Goal: Task Accomplishment & Management: Complete application form

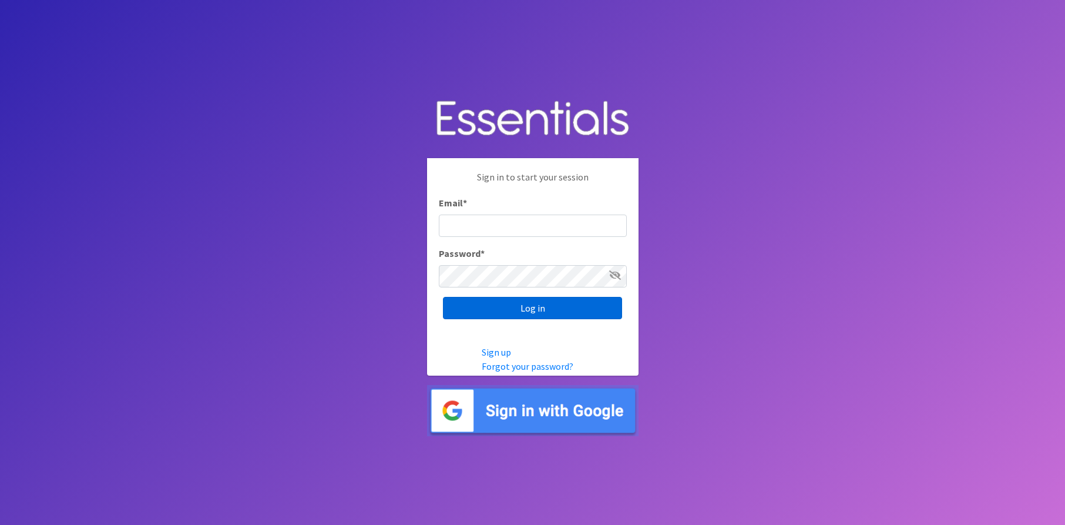
type input "[EMAIL_ADDRESS][DOMAIN_NAME]"
click at [502, 307] on input "Log in" at bounding box center [532, 308] width 179 height 22
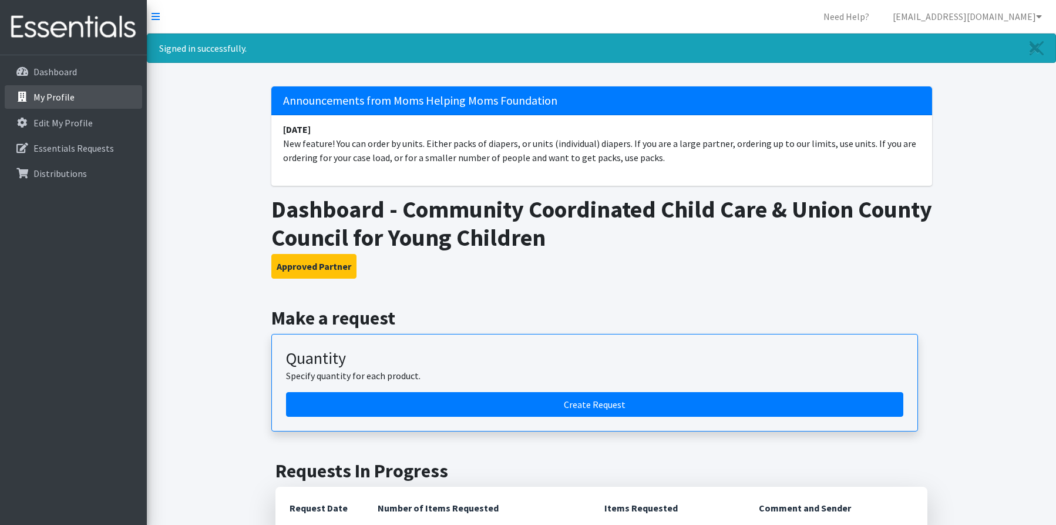
click at [42, 98] on p "My Profile" at bounding box center [53, 97] width 41 height 12
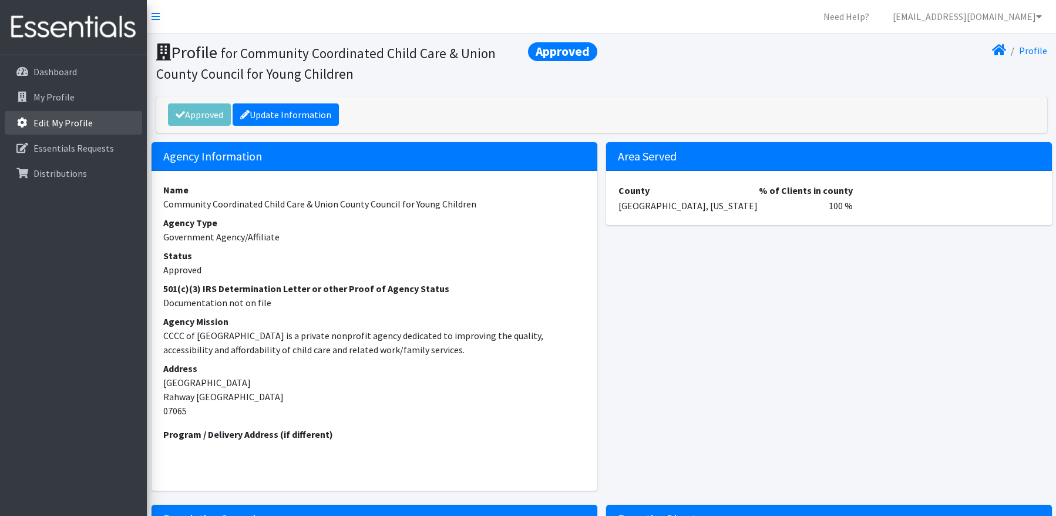
click at [48, 124] on p "Edit My Profile" at bounding box center [62, 123] width 59 height 12
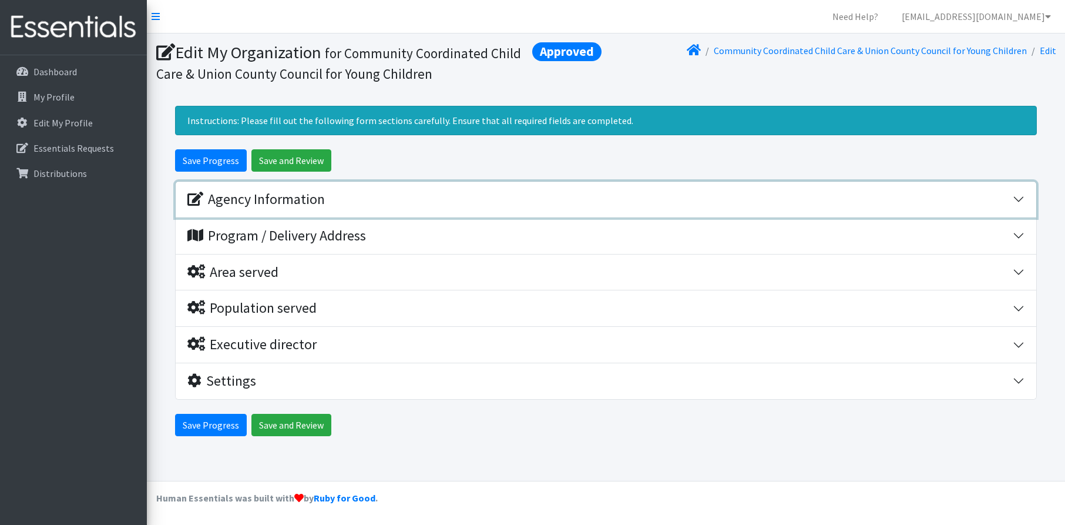
click at [277, 196] on div "Agency Information" at bounding box center [255, 199] width 137 height 17
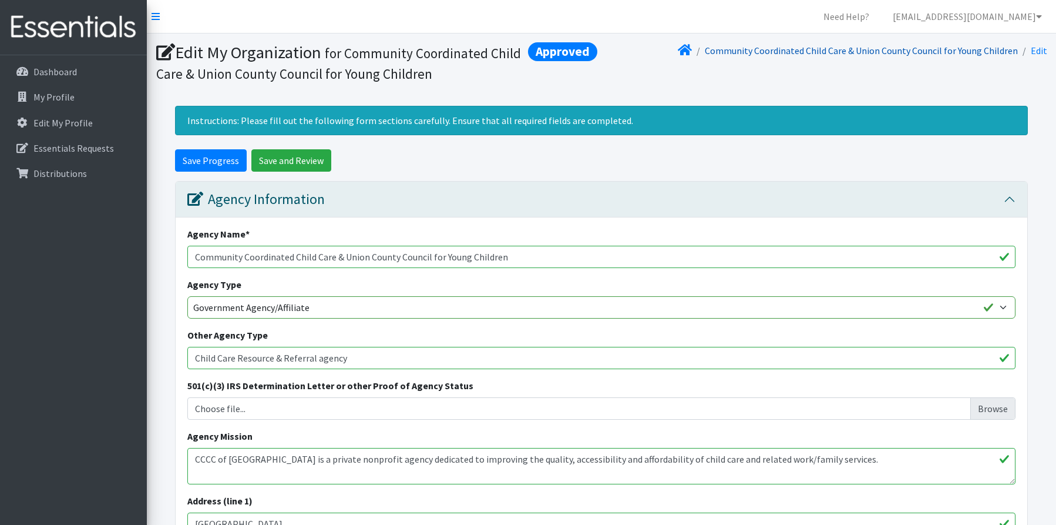
click at [905, 52] on link "Community Coordinated Child Care & Union County Council for Young Children" at bounding box center [861, 51] width 313 height 12
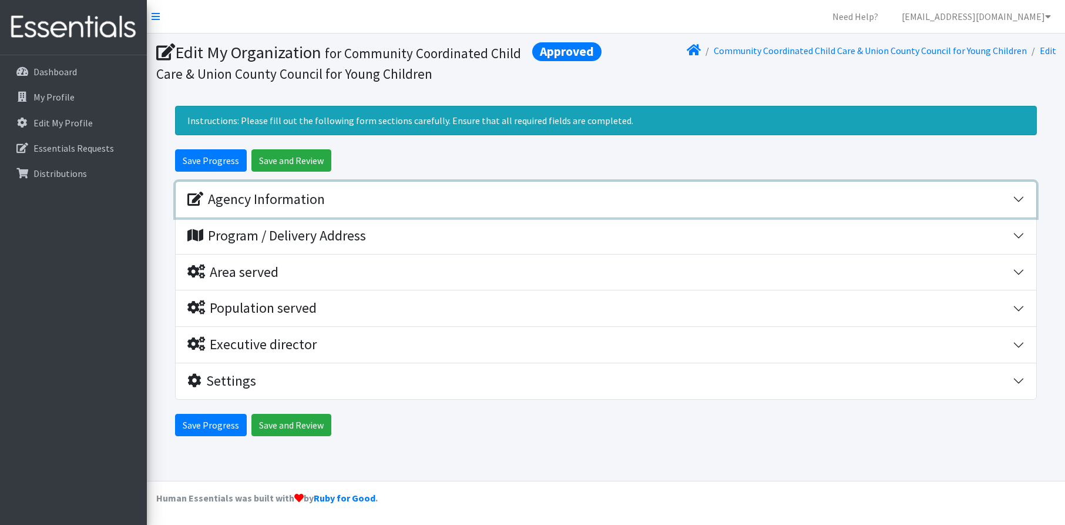
click at [239, 184] on button "Agency Information" at bounding box center [606, 200] width 861 height 36
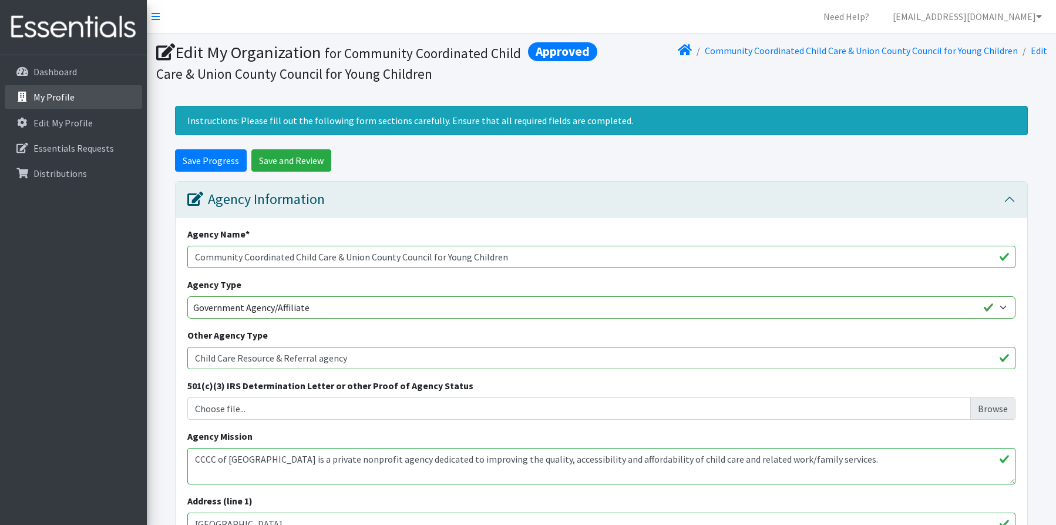
click at [40, 98] on p "My Profile" at bounding box center [53, 97] width 41 height 12
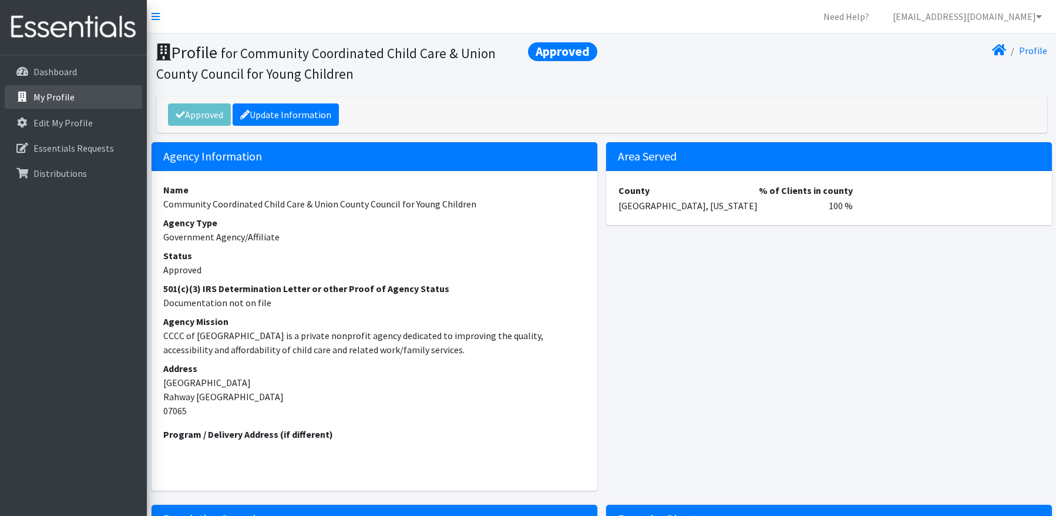
click at [40, 98] on p "My Profile" at bounding box center [53, 97] width 41 height 12
click at [50, 71] on p "Dashboard" at bounding box center [54, 72] width 43 height 12
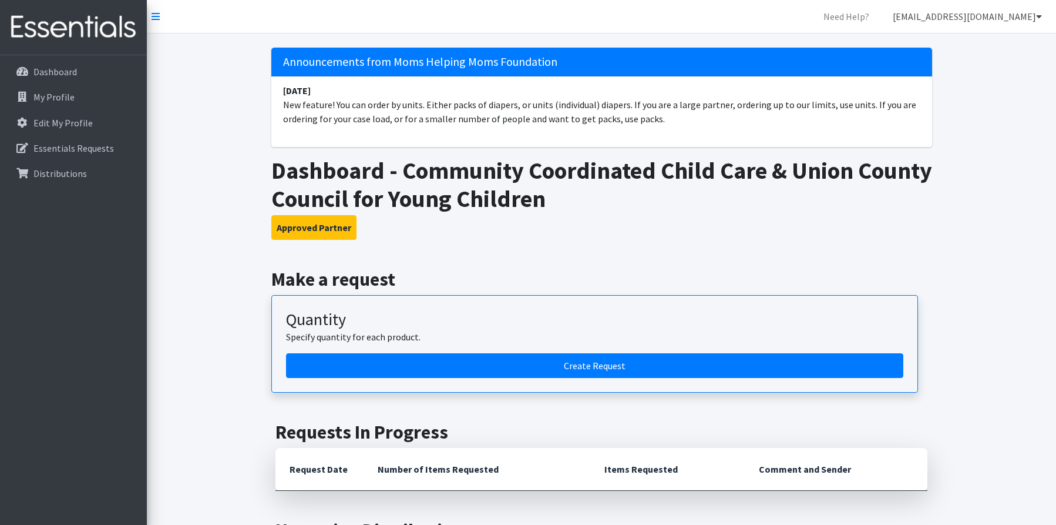
click at [1040, 16] on icon at bounding box center [1039, 16] width 6 height 9
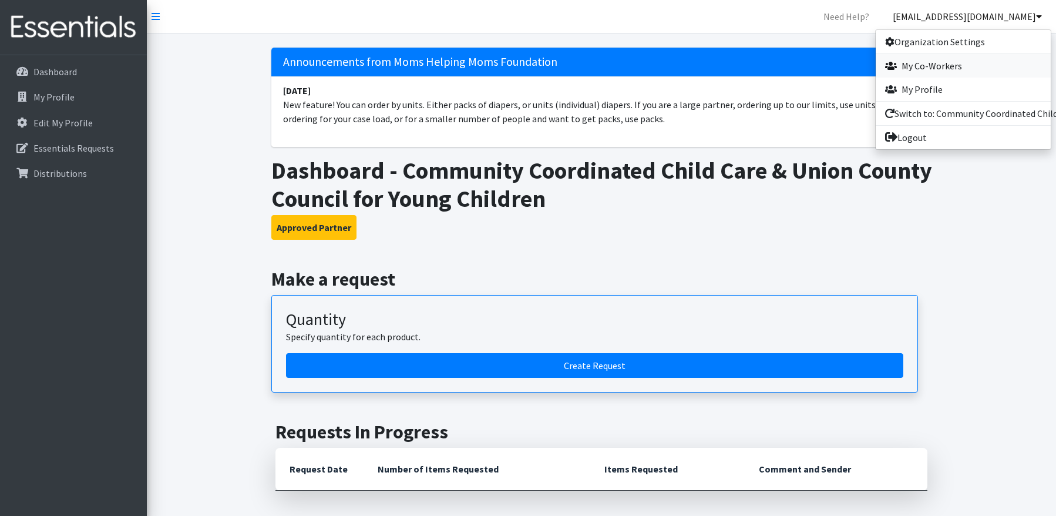
click at [928, 67] on link "My Co-Workers" at bounding box center [963, 65] width 175 height 23
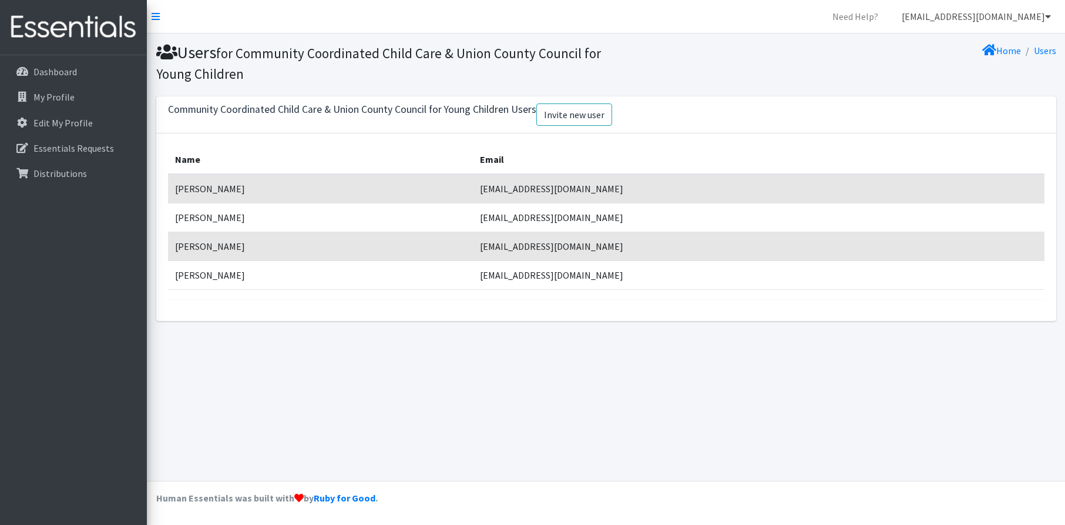
click at [1049, 14] on icon at bounding box center [1048, 16] width 6 height 9
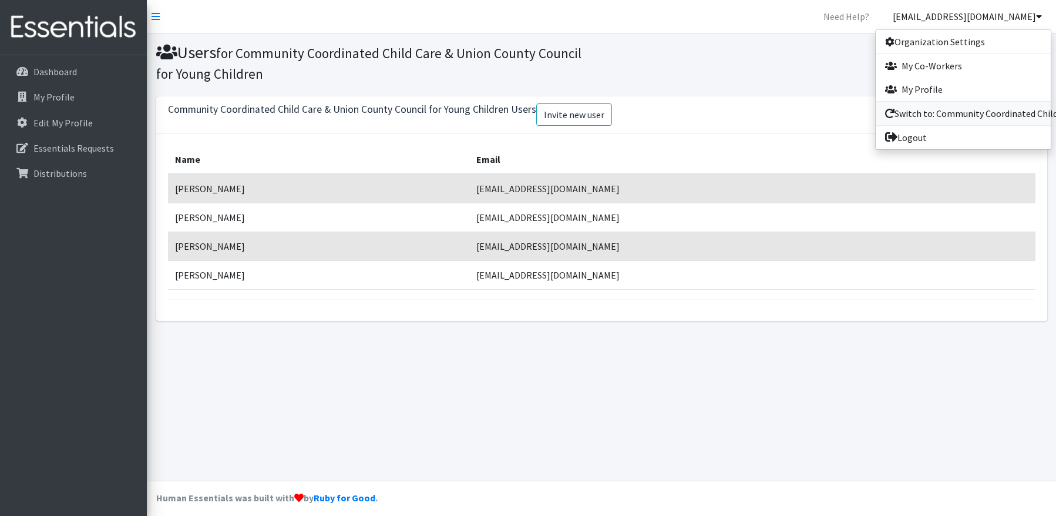
click at [918, 116] on link "Switch to: Community Coordinated Child Care" at bounding box center [963, 113] width 175 height 23
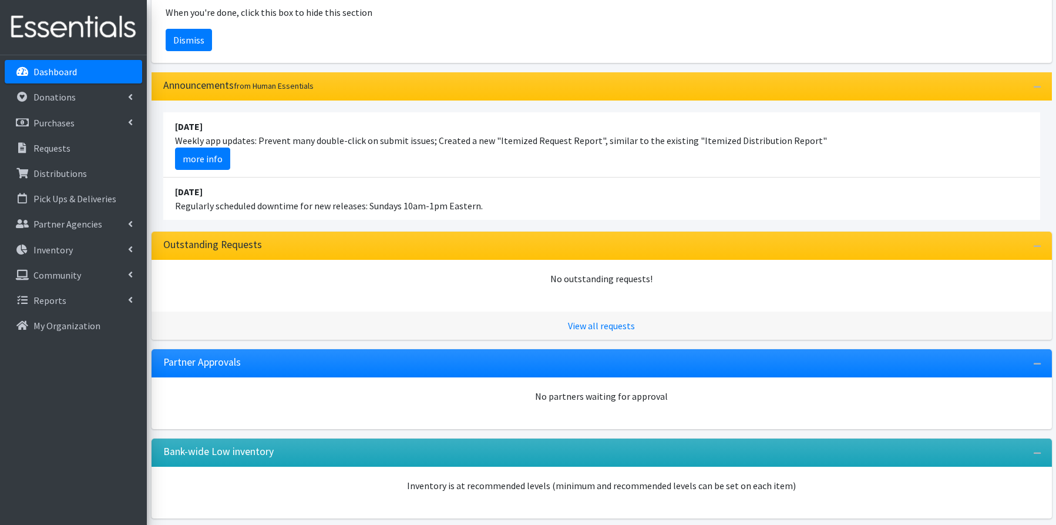
scroll to position [200, 0]
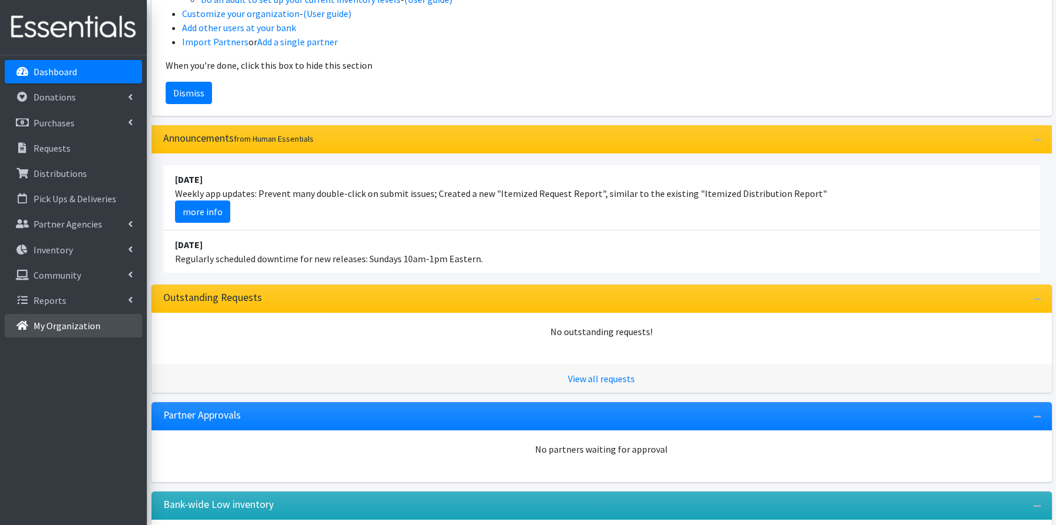
click at [81, 323] on p "My Organization" at bounding box center [66, 326] width 67 height 12
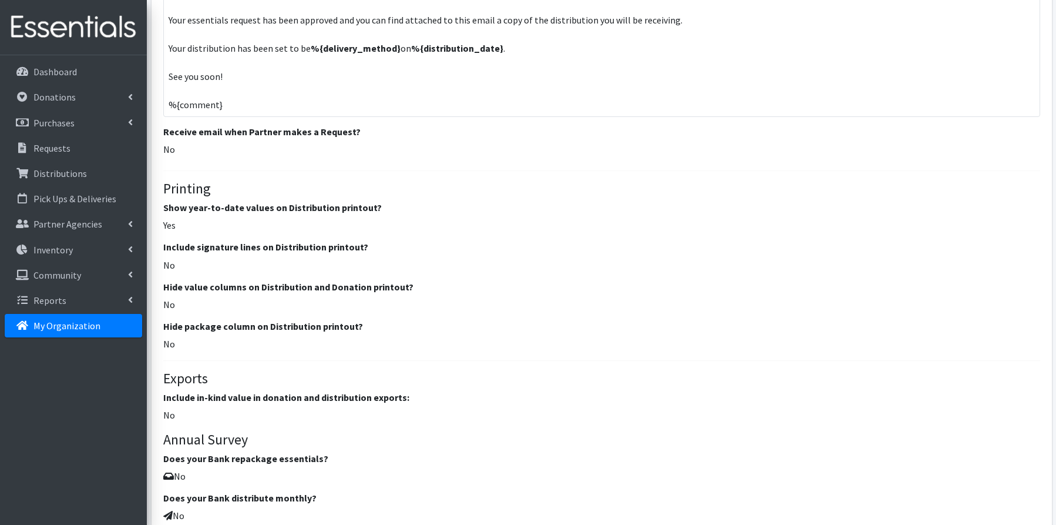
scroll to position [991, 0]
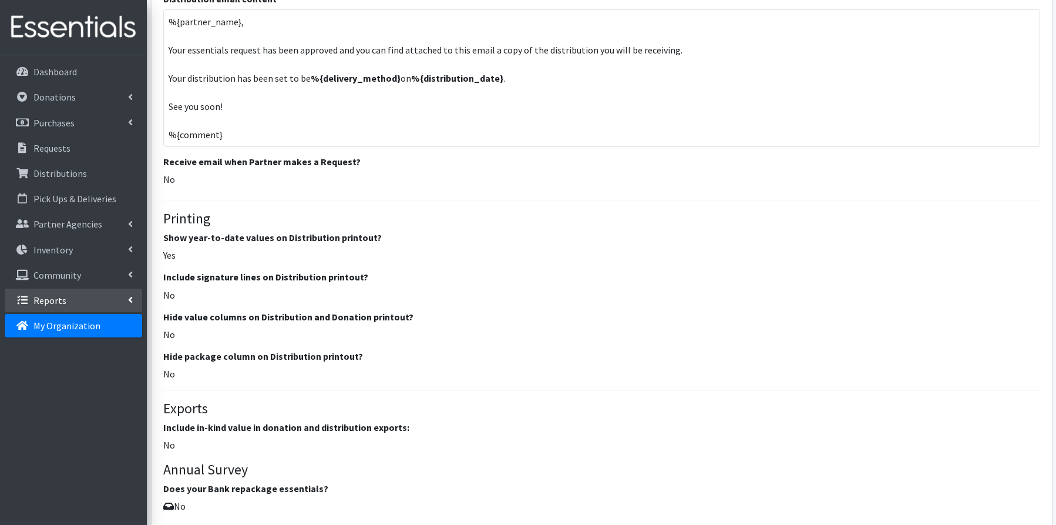
click at [62, 297] on p "Reports" at bounding box center [49, 300] width 33 height 12
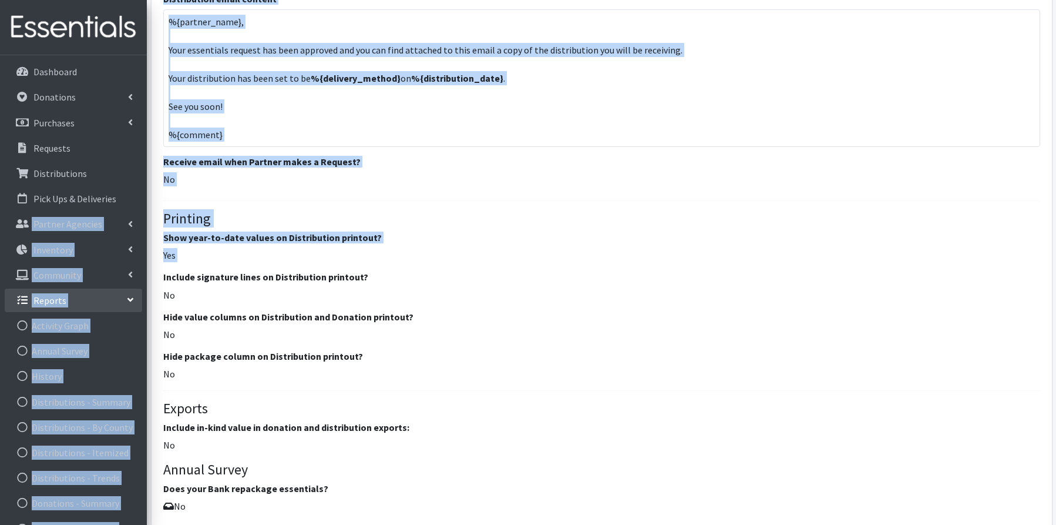
drag, startPoint x: 148, startPoint y: 277, endPoint x: 144, endPoint y: 193, distance: 83.5
click at [38, 65] on link "Dashboard" at bounding box center [73, 71] width 137 height 23
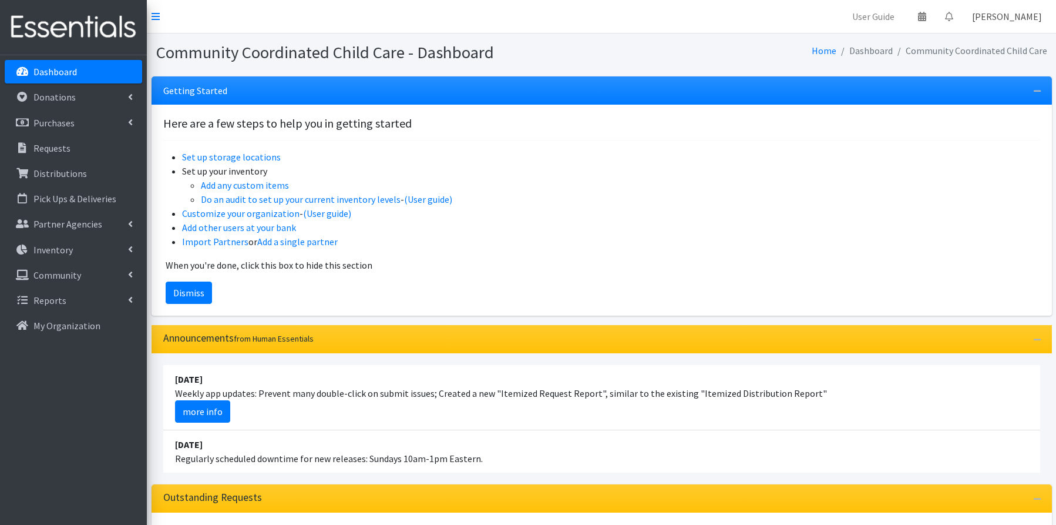
click at [991, 14] on link "[PERSON_NAME]" at bounding box center [1007, 16] width 89 height 23
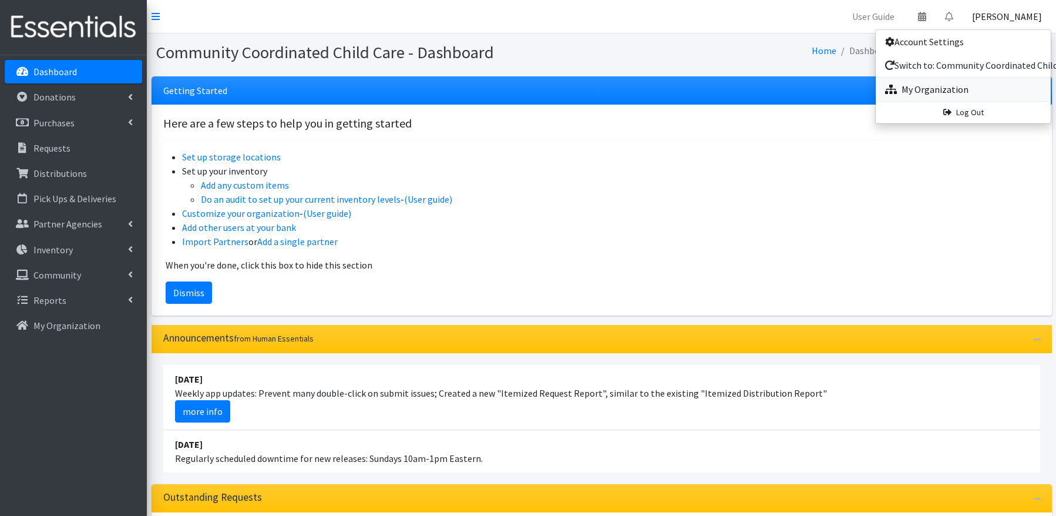
click at [892, 93] on icon at bounding box center [891, 89] width 12 height 9
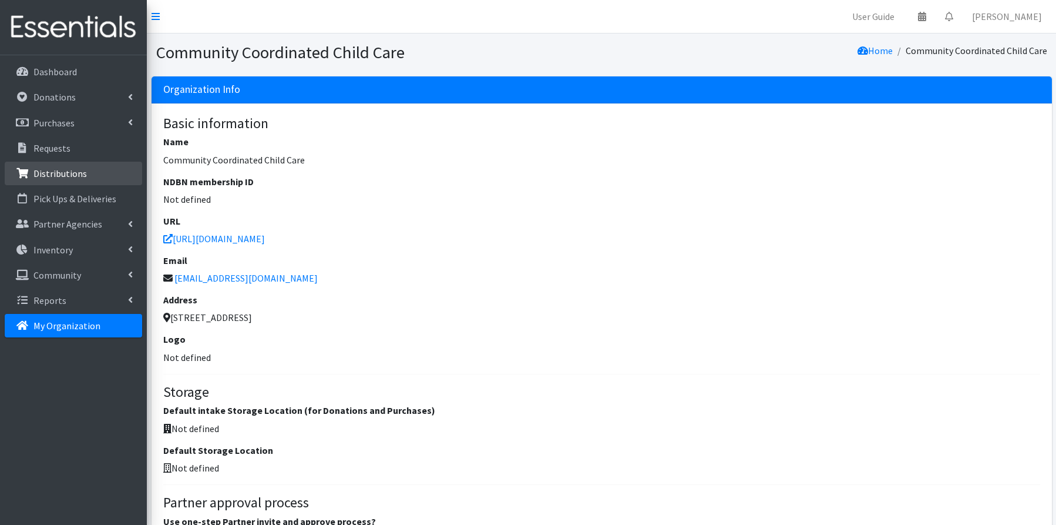
click at [46, 174] on p "Distributions" at bounding box center [59, 173] width 53 height 12
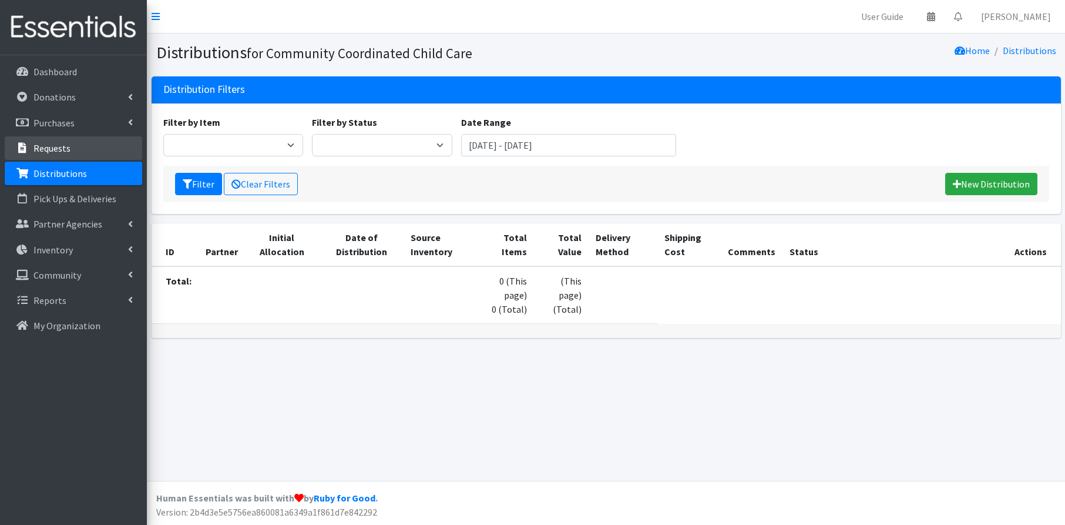
click at [47, 144] on p "Requests" at bounding box center [51, 148] width 37 height 12
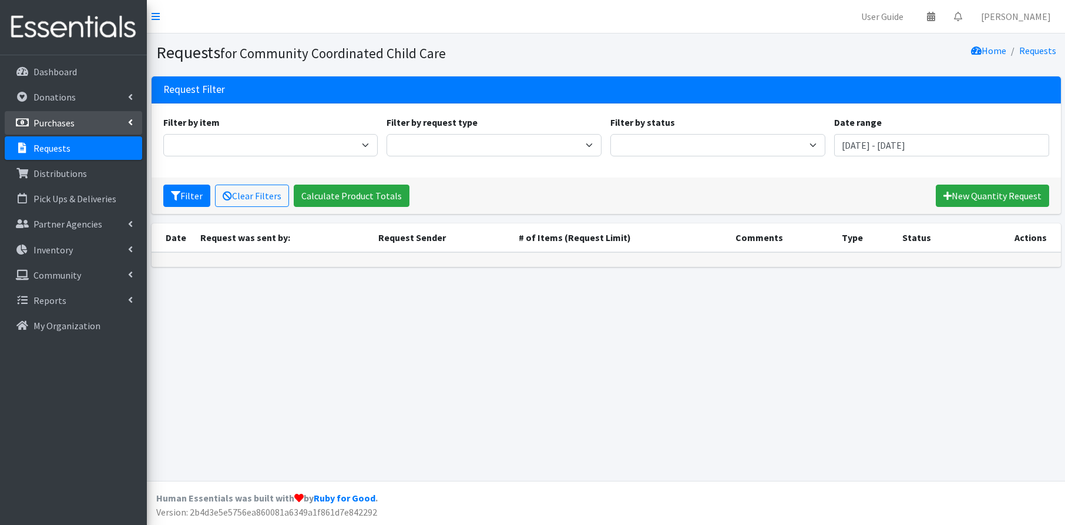
click at [50, 122] on p "Purchases" at bounding box center [53, 123] width 41 height 12
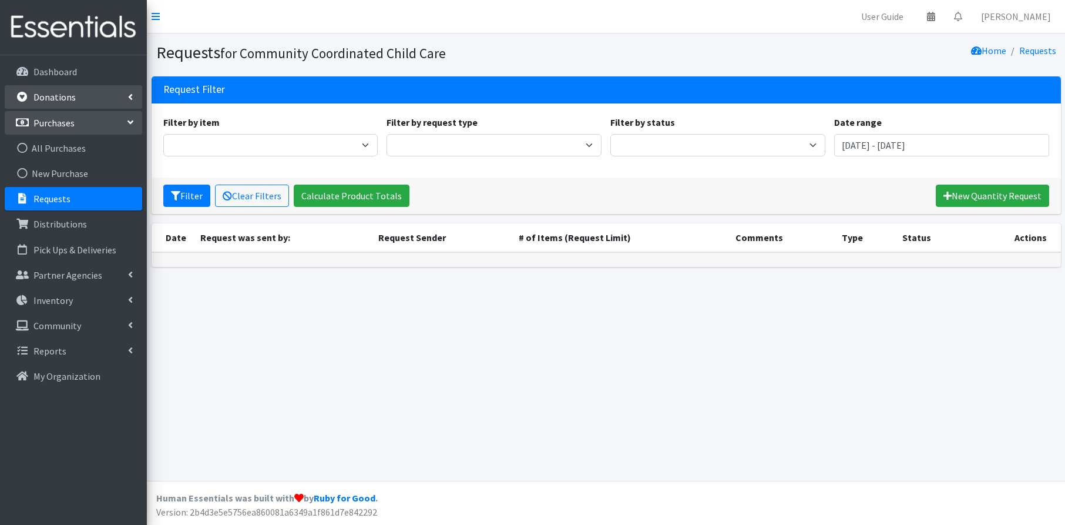
click at [52, 97] on p "Donations" at bounding box center [54, 97] width 42 height 12
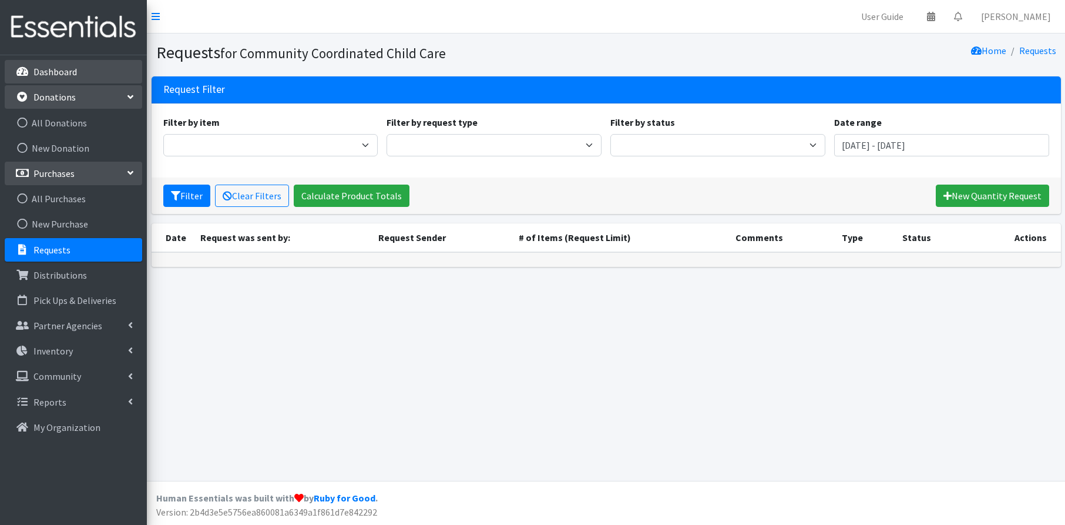
click at [54, 72] on p "Dashboard" at bounding box center [54, 72] width 43 height 12
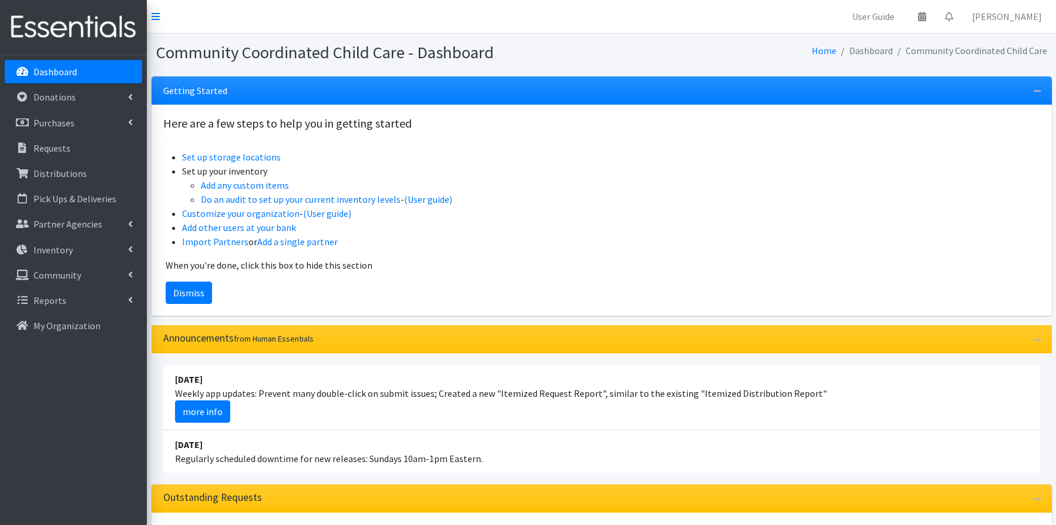
click at [54, 72] on p "Dashboard" at bounding box center [54, 72] width 43 height 12
click at [878, 51] on li "Dashboard" at bounding box center [865, 50] width 56 height 17
click at [39, 66] on p "Dashboard" at bounding box center [54, 72] width 43 height 12
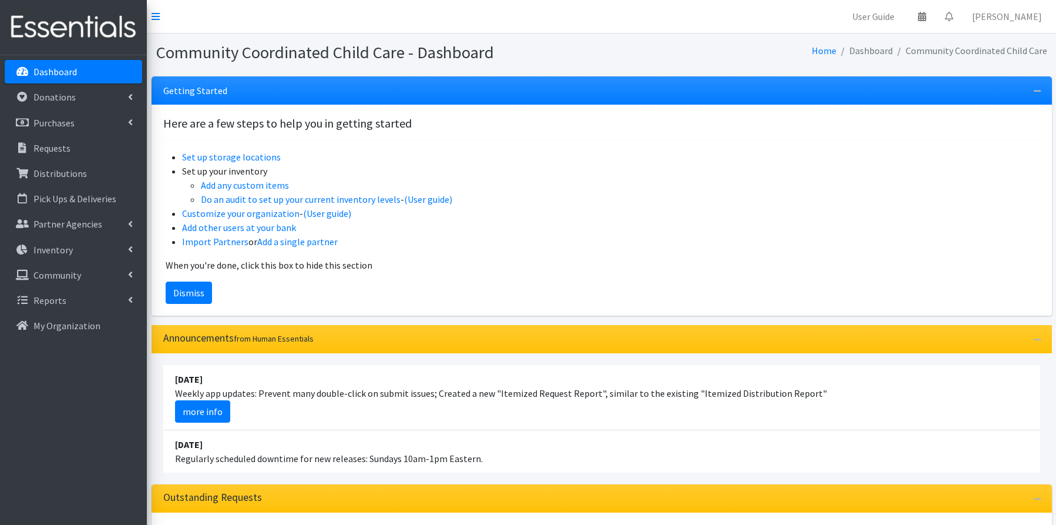
click at [39, 66] on p "Dashboard" at bounding box center [54, 72] width 43 height 12
click at [993, 12] on link "Jessica Olivera" at bounding box center [1007, 16] width 89 height 23
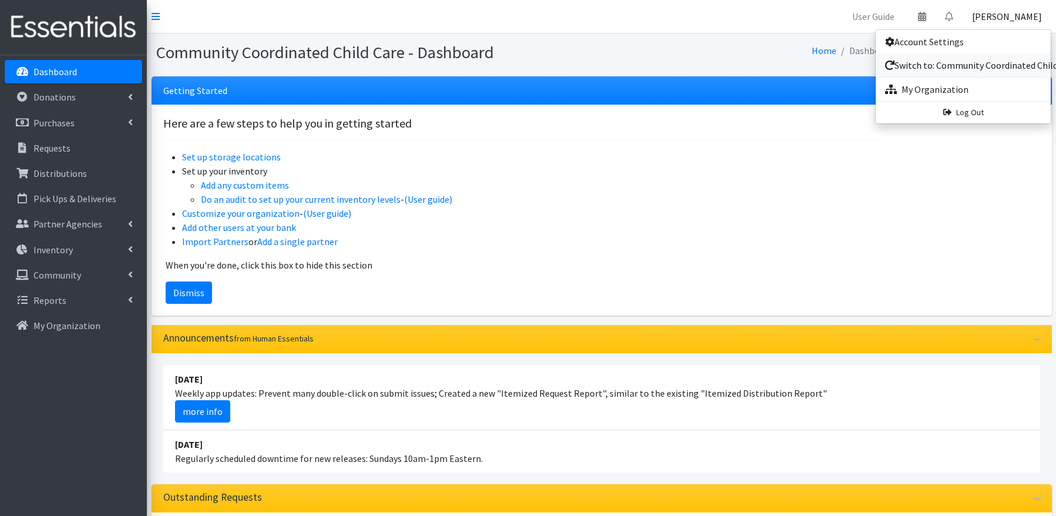
click at [948, 74] on link "Switch to: Community Coordinated Child Care & Union County Council for Young Ch…" at bounding box center [963, 64] width 175 height 23
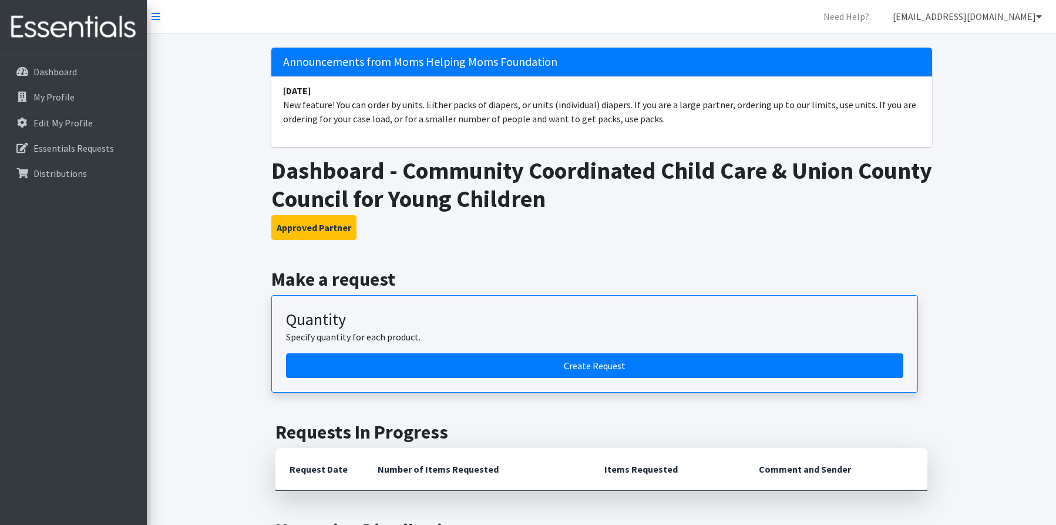
click at [976, 15] on link "[EMAIL_ADDRESS][DOMAIN_NAME]" at bounding box center [968, 16] width 168 height 23
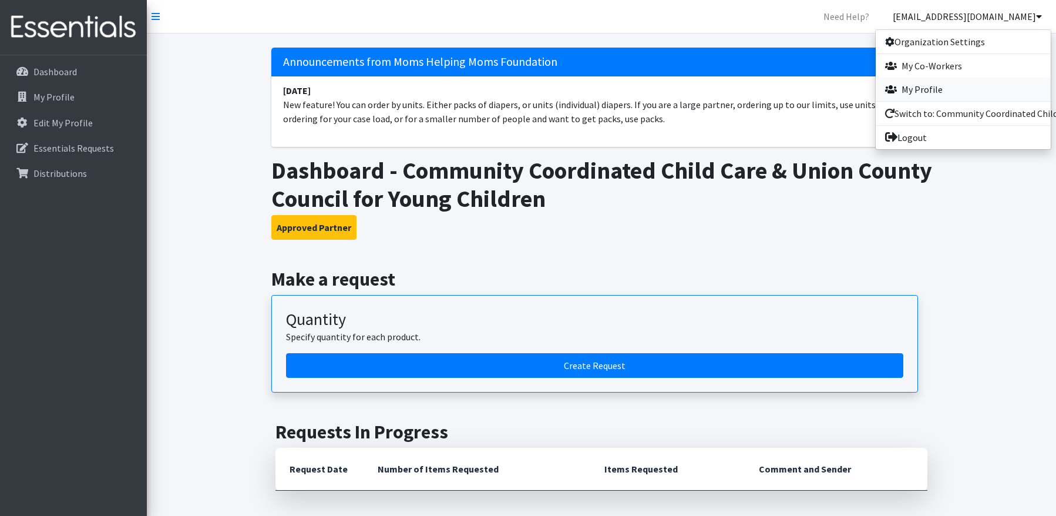
click at [927, 90] on link "My Profile" at bounding box center [963, 89] width 175 height 23
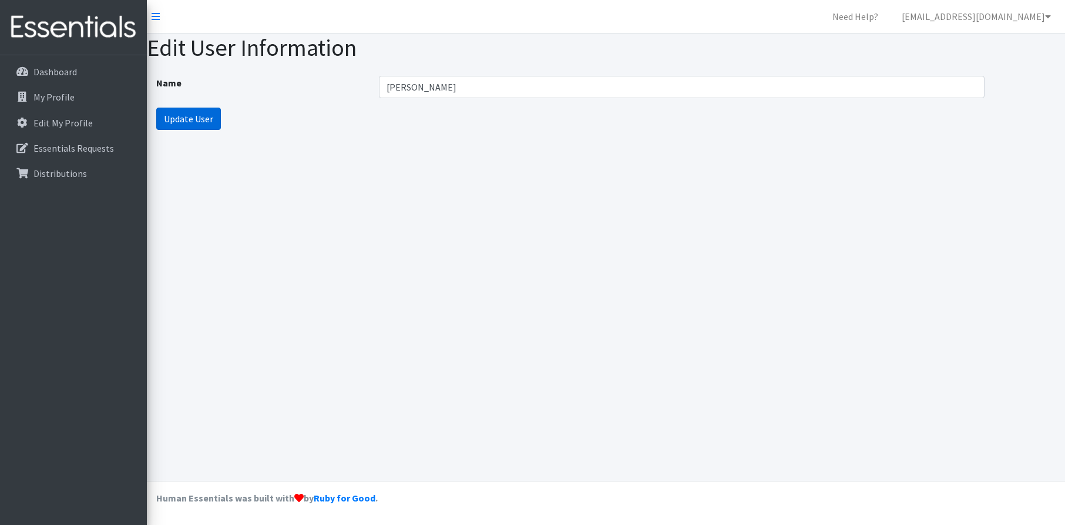
click at [208, 115] on input "Update User" at bounding box center [188, 119] width 65 height 22
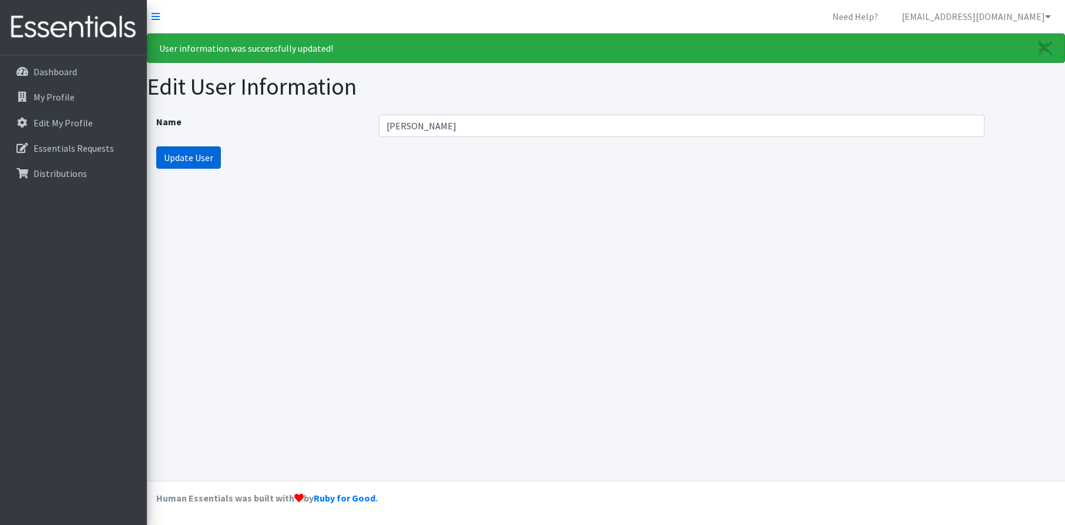
click at [180, 151] on input "Update User" at bounding box center [188, 157] width 65 height 22
click at [46, 92] on p "My Profile" at bounding box center [53, 97] width 41 height 12
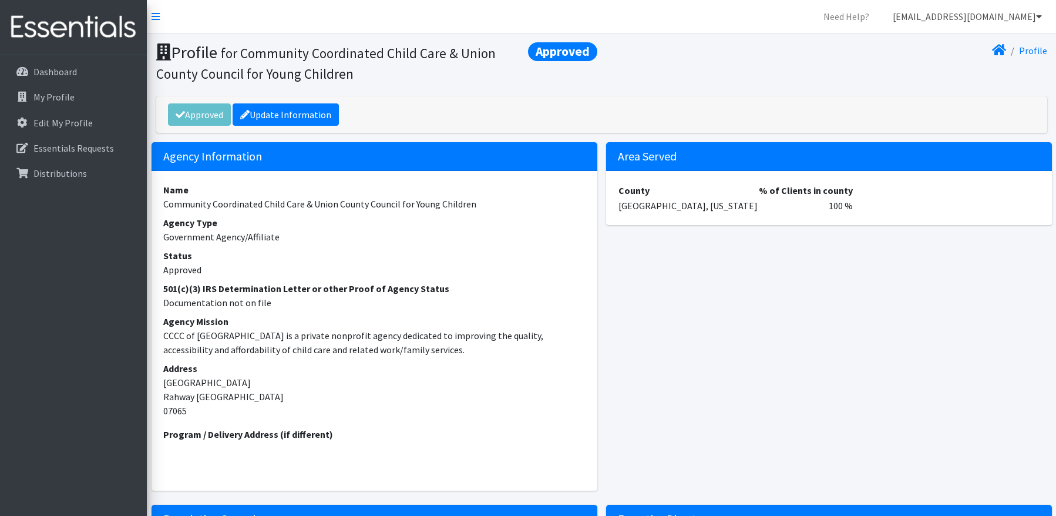
click at [1026, 14] on link "[EMAIL_ADDRESS][DOMAIN_NAME]" at bounding box center [968, 16] width 168 height 23
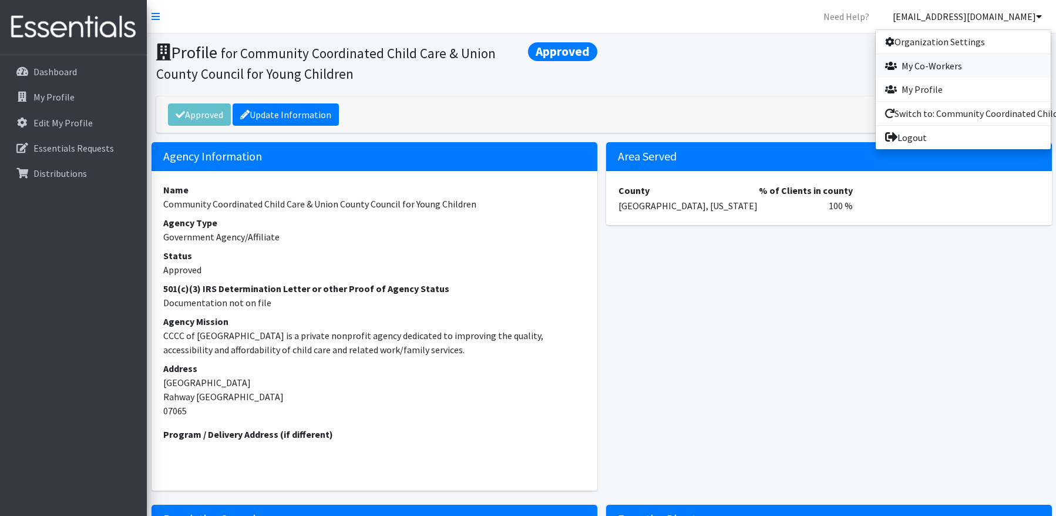
click at [935, 55] on link "My Co-Workers" at bounding box center [963, 65] width 175 height 23
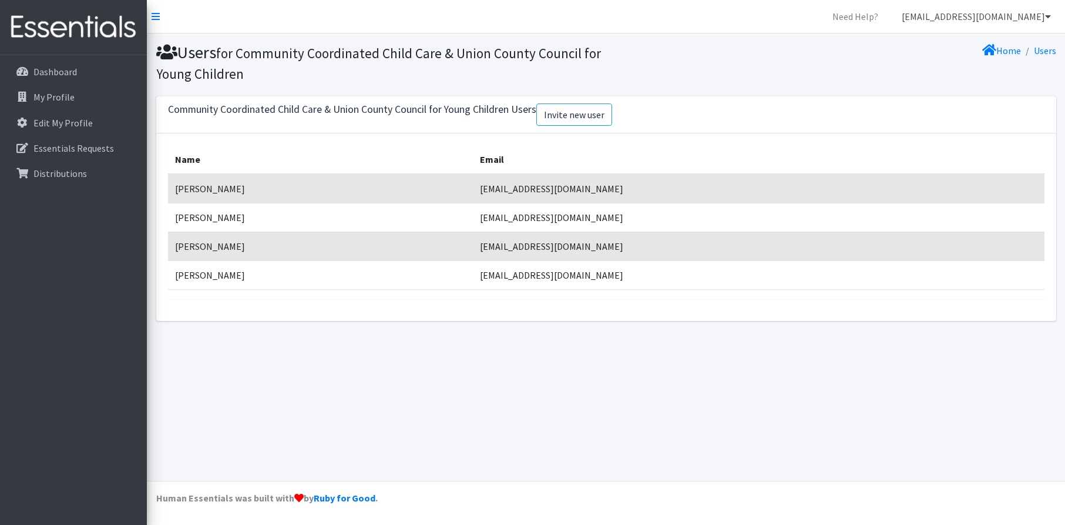
click at [1026, 18] on link "[EMAIL_ADDRESS][DOMAIN_NAME]" at bounding box center [976, 16] width 168 height 23
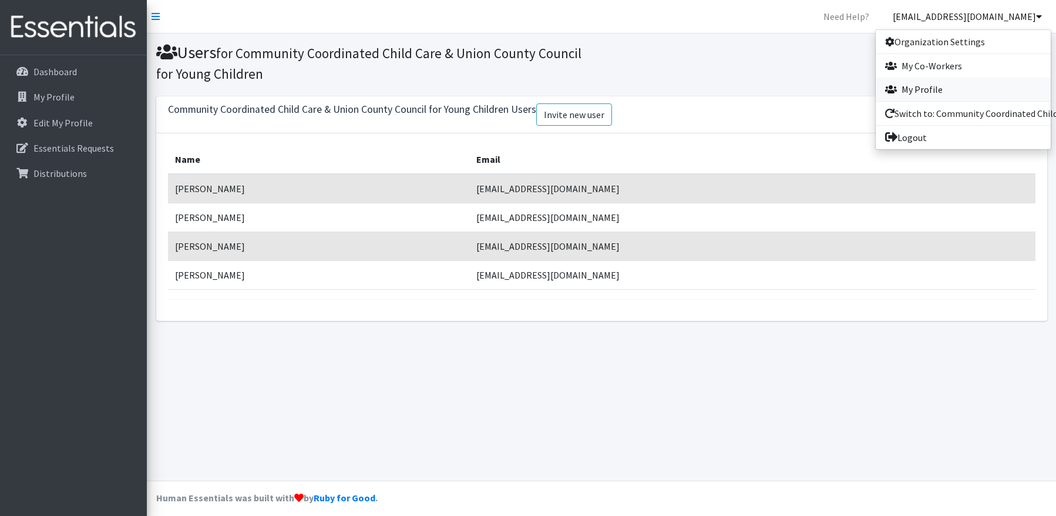
click at [941, 90] on link "My Profile" at bounding box center [963, 89] width 175 height 23
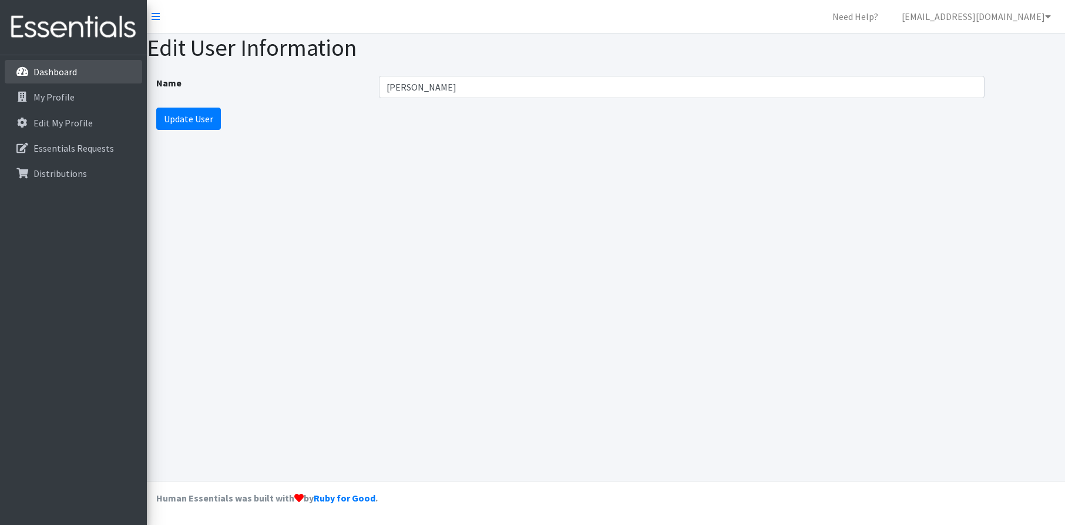
click at [72, 79] on link "Dashboard" at bounding box center [73, 71] width 137 height 23
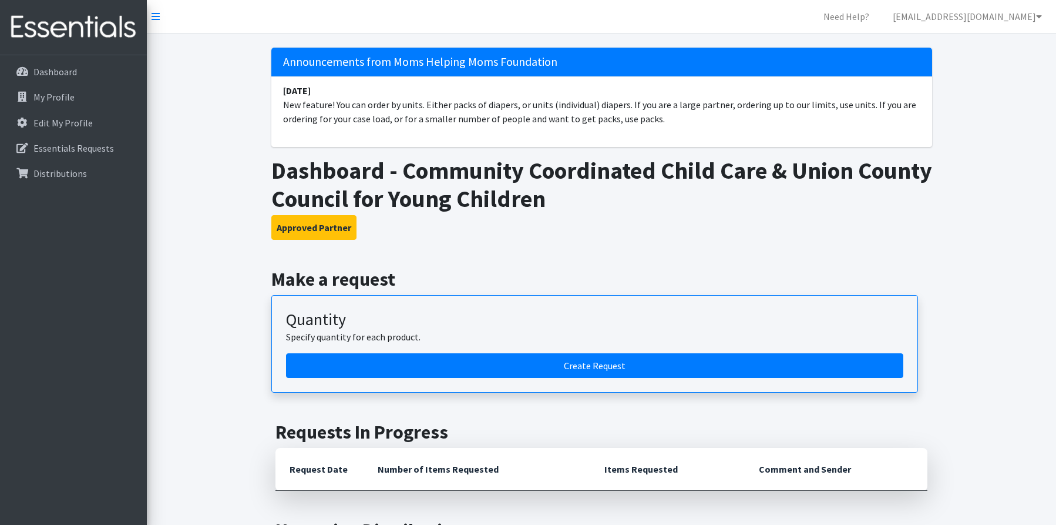
click at [78, 67] on link "Dashboard" at bounding box center [73, 71] width 137 height 23
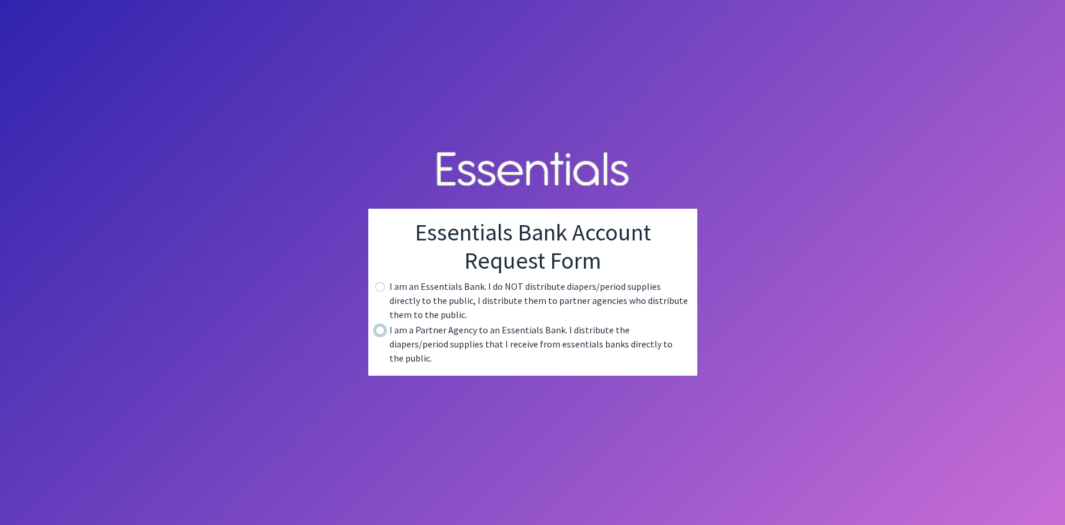
click at [377, 334] on input "radio" at bounding box center [379, 329] width 9 height 9
radio input "true"
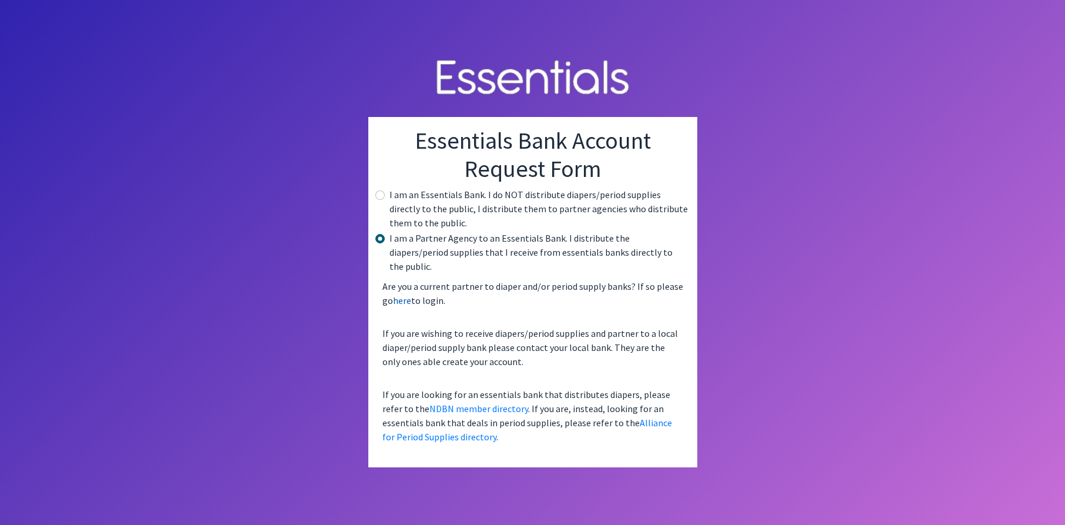
click at [398, 294] on link "here" at bounding box center [402, 300] width 18 height 12
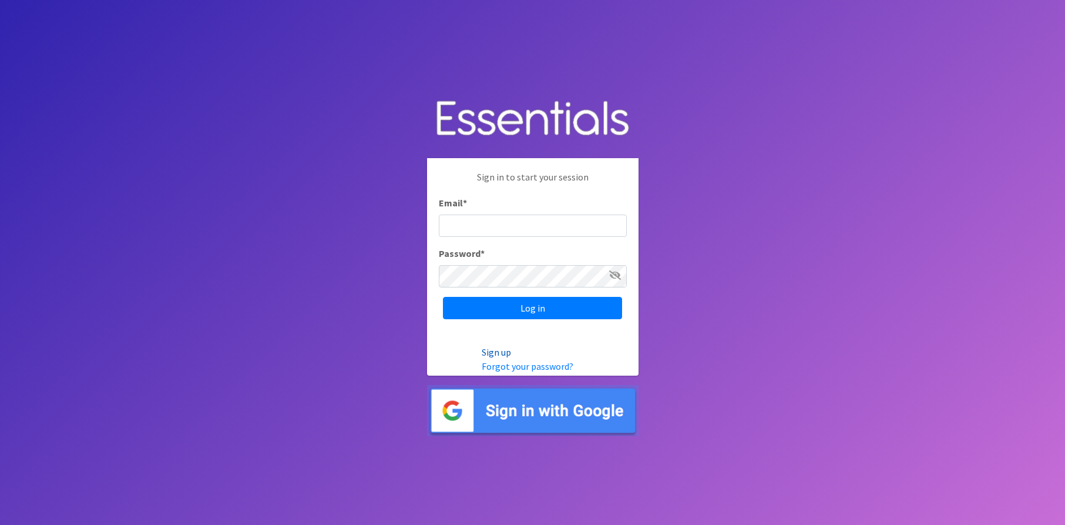
type input "jolivera@ccccunion.org"
click at [491, 349] on link "Sign up" at bounding box center [496, 352] width 29 height 12
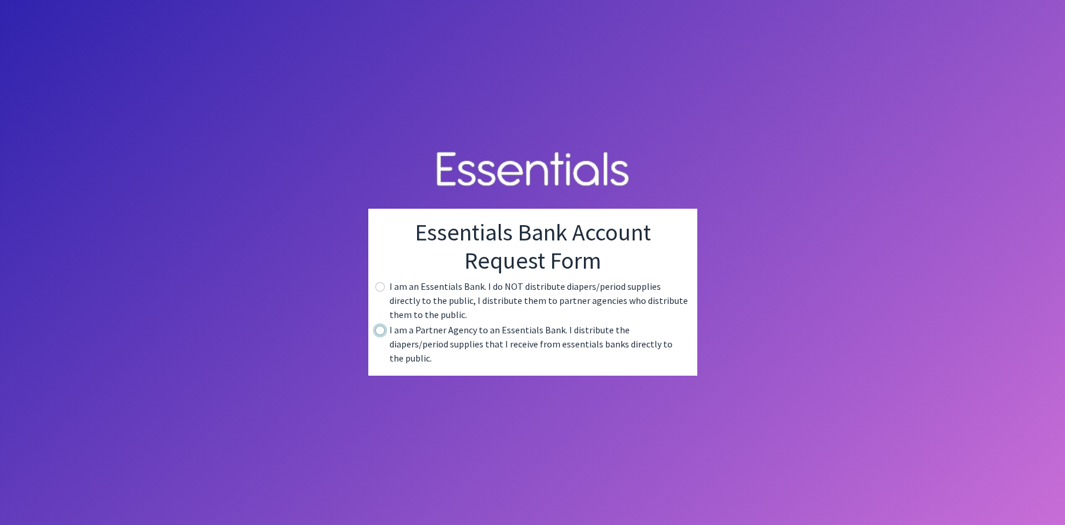
click at [379, 335] on input "radio" at bounding box center [379, 329] width 9 height 9
radio input "true"
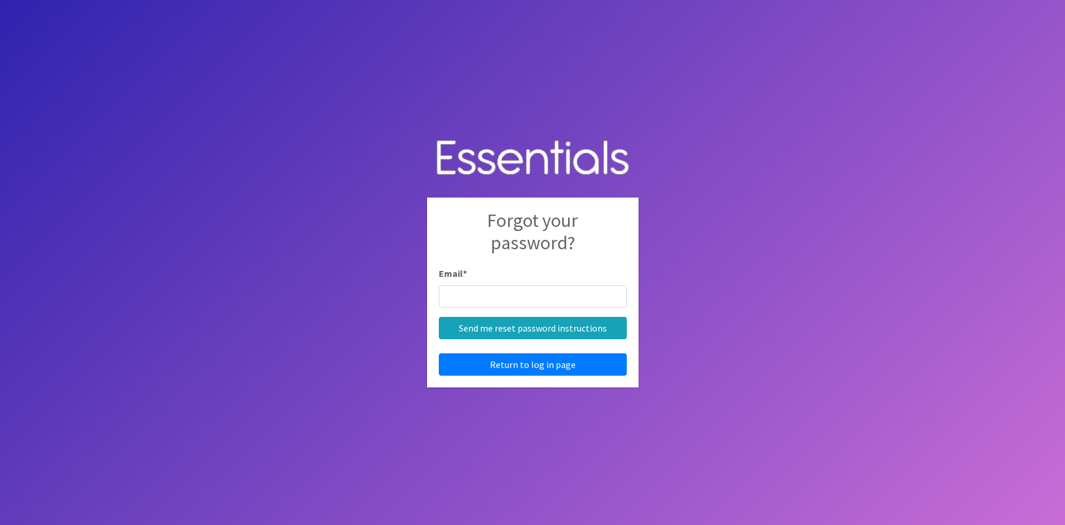
click at [451, 297] on input "Email *" at bounding box center [533, 296] width 188 height 22
type input "egonzalez@ccccunion.org"
click at [727, 297] on body "Forgot your password? Email * Send me reset password instructions Return to log…" at bounding box center [532, 262] width 1065 height 525
click at [474, 298] on input "Email *" at bounding box center [533, 296] width 188 height 22
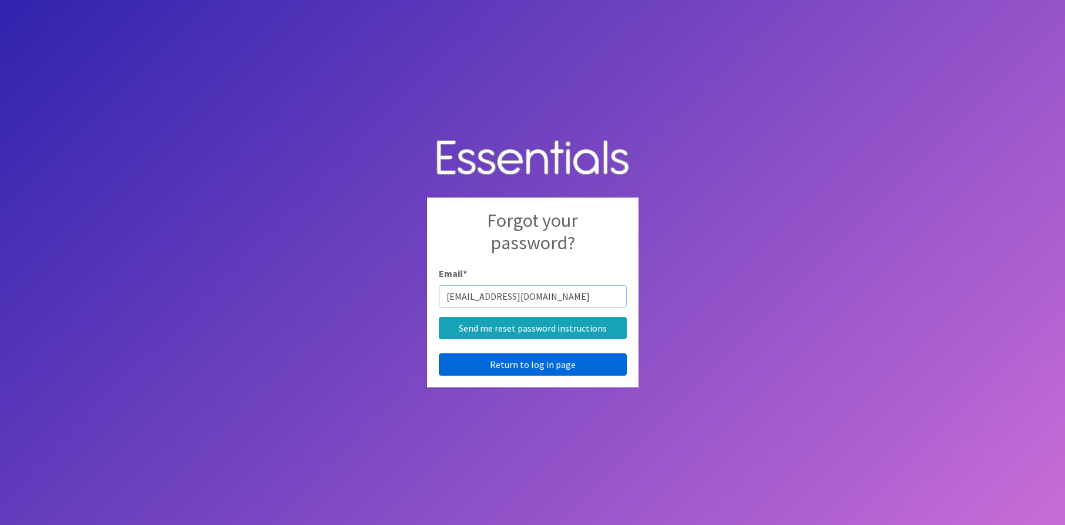
type input "egonzalez@ccccunion.org"
click at [527, 367] on link "Return to log in page" at bounding box center [533, 364] width 188 height 22
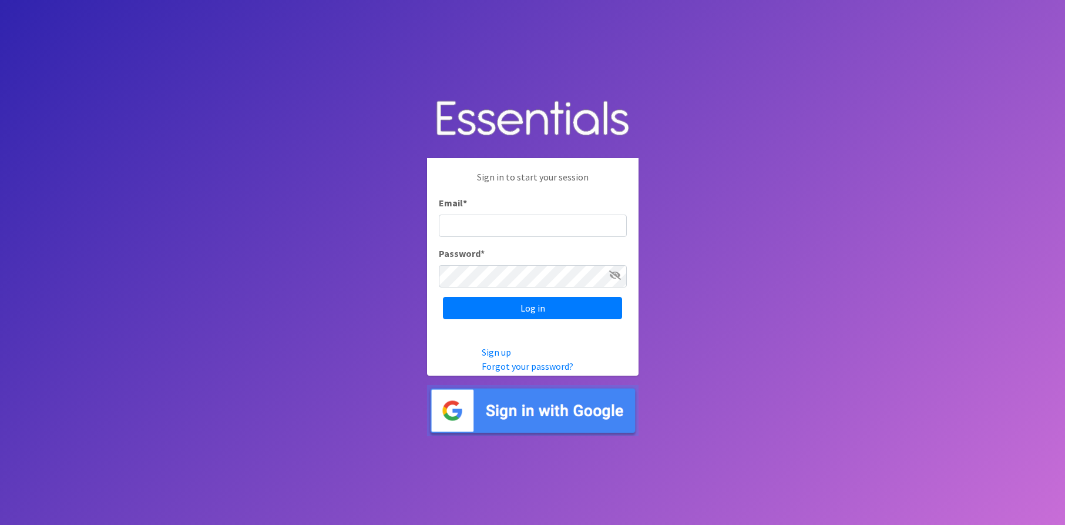
type input "jolivera@ccccunion.org"
click at [562, 230] on input "[EMAIL_ADDRESS][DOMAIN_NAME]" at bounding box center [533, 225] width 188 height 22
click at [489, 348] on link "Sign up" at bounding box center [496, 352] width 29 height 12
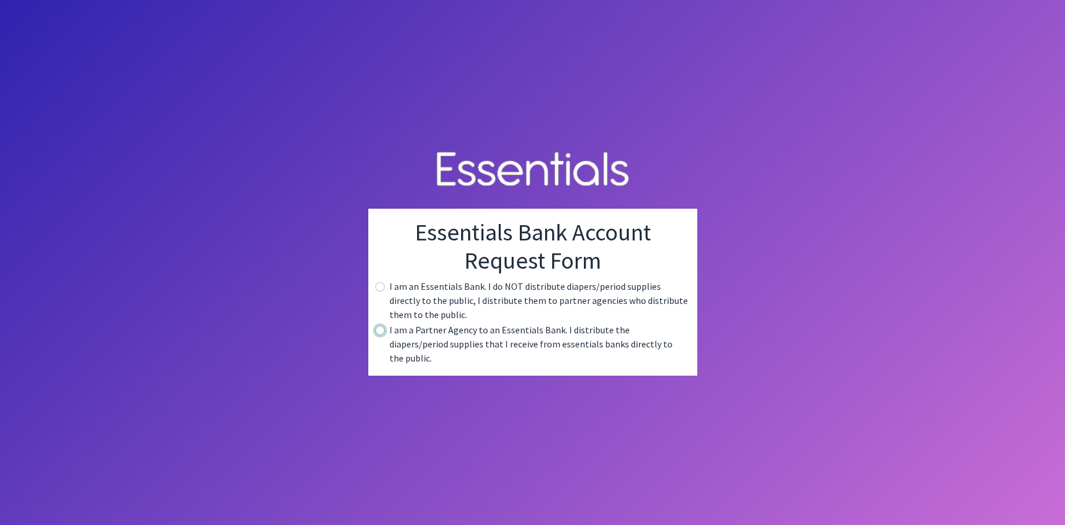
click at [377, 335] on input "radio" at bounding box center [379, 329] width 9 height 9
radio input "true"
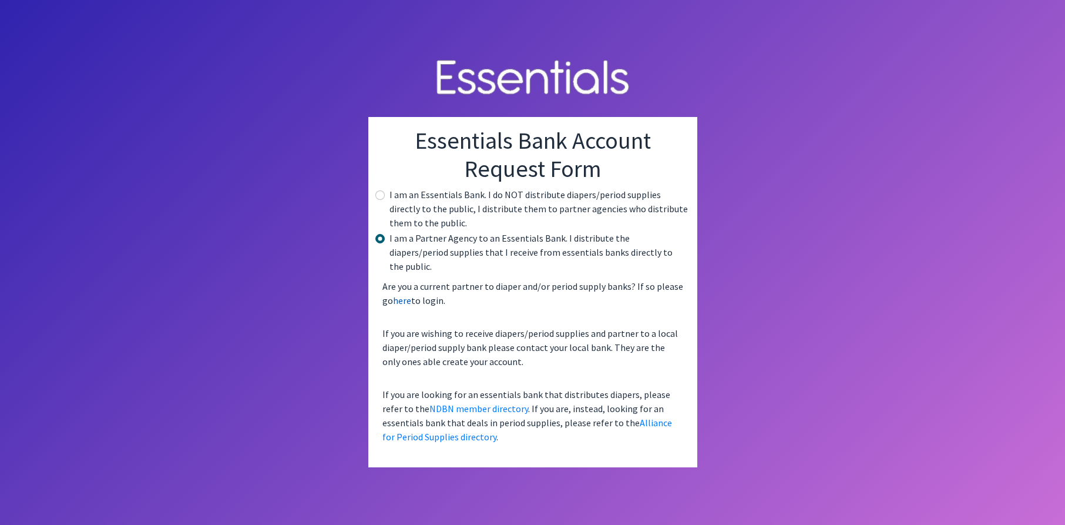
click at [396, 296] on link "here" at bounding box center [402, 300] width 18 height 12
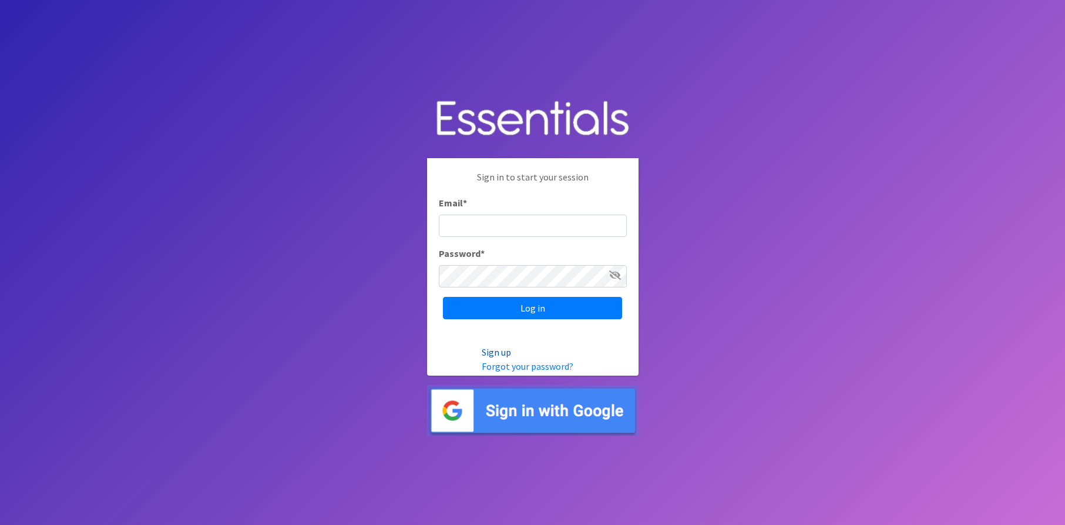
type input "[EMAIL_ADDRESS][DOMAIN_NAME]"
click at [489, 348] on link "Sign up" at bounding box center [496, 352] width 29 height 12
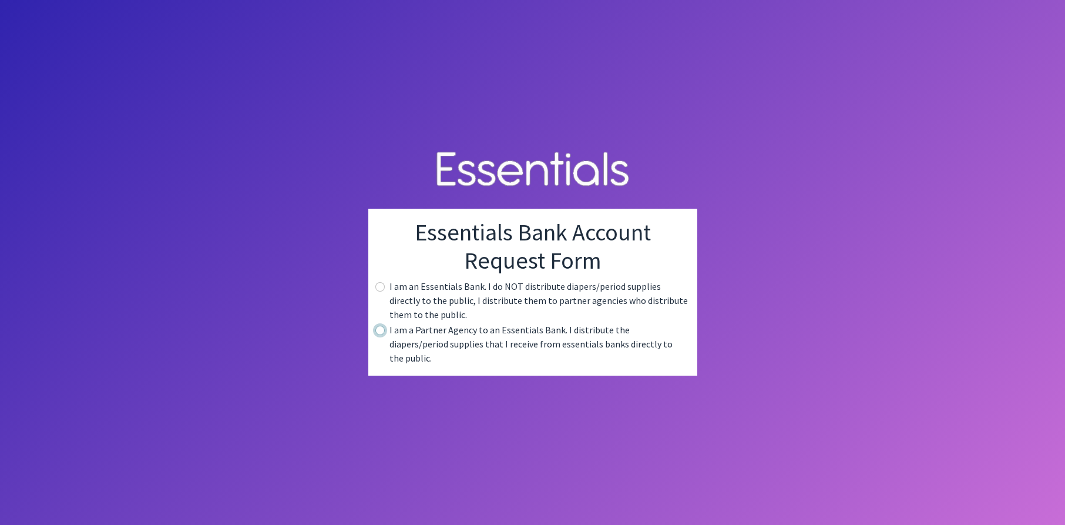
click at [384, 335] on input "radio" at bounding box center [379, 329] width 9 height 9
radio input "true"
